Goal: Book appointment/travel/reservation

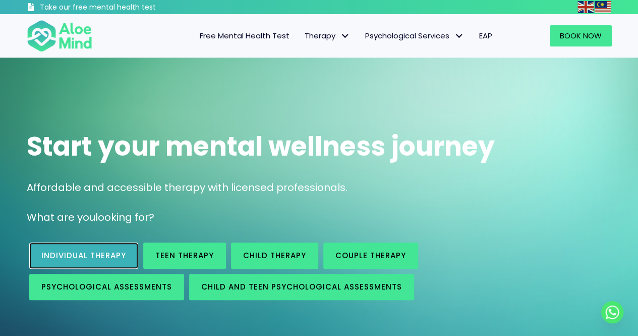
click at [115, 247] on link "Individual therapy" at bounding box center [83, 255] width 109 height 26
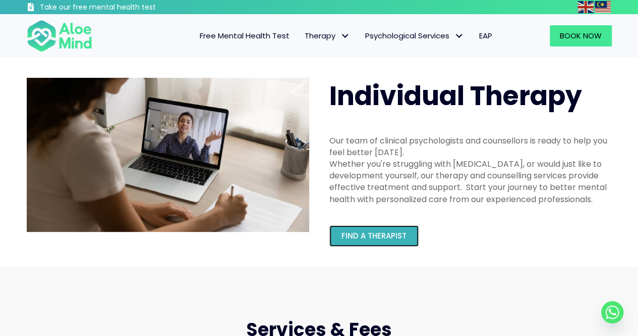
click at [375, 232] on span "Find a therapist" at bounding box center [374, 235] width 65 height 11
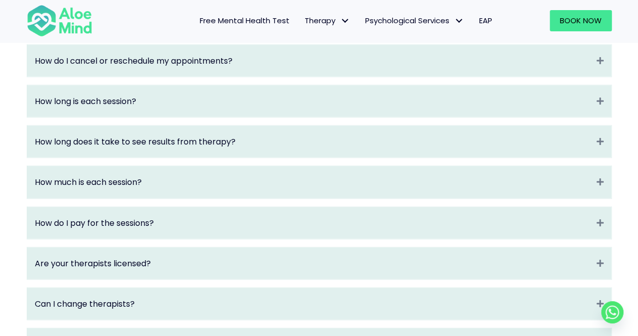
scroll to position [1261, 0]
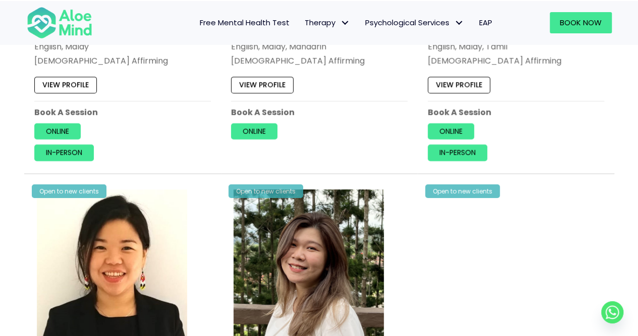
scroll to position [1716, 0]
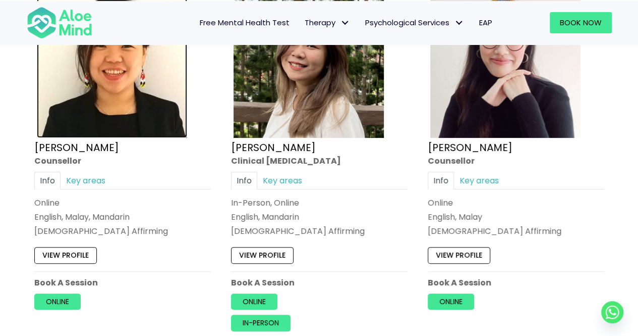
drag, startPoint x: 76, startPoint y: 249, endPoint x: 136, endPoint y: 126, distance: 136.5
click at [136, 126] on img at bounding box center [112, 62] width 150 height 150
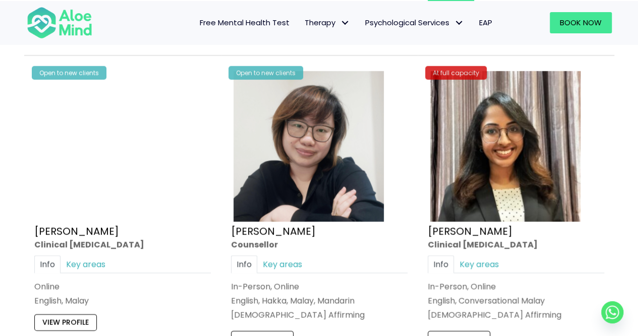
scroll to position [3179, 0]
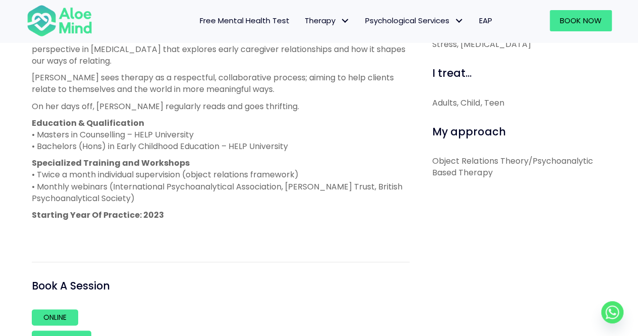
scroll to position [404, 0]
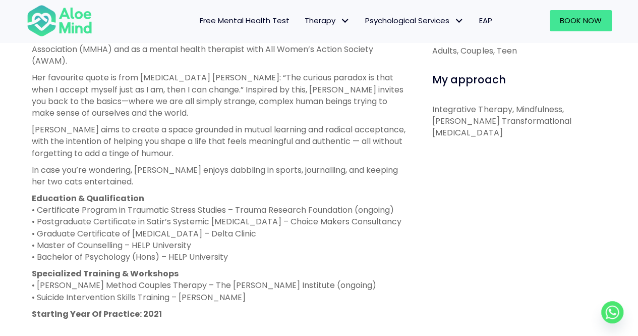
scroll to position [656, 0]
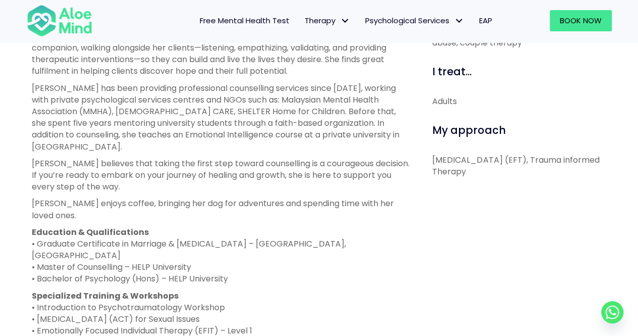
scroll to position [555, 0]
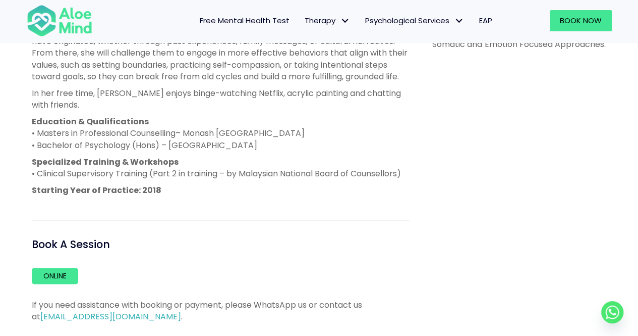
scroll to position [555, 0]
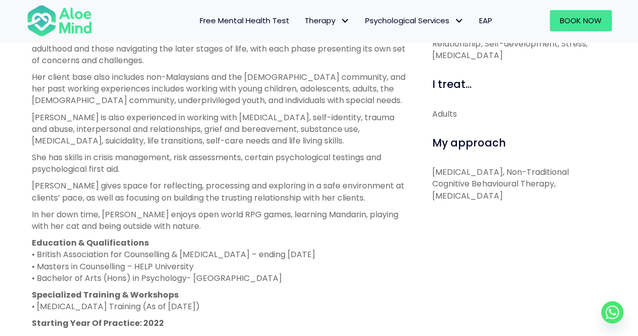
scroll to position [505, 0]
